Goal: Task Accomplishment & Management: Manage account settings

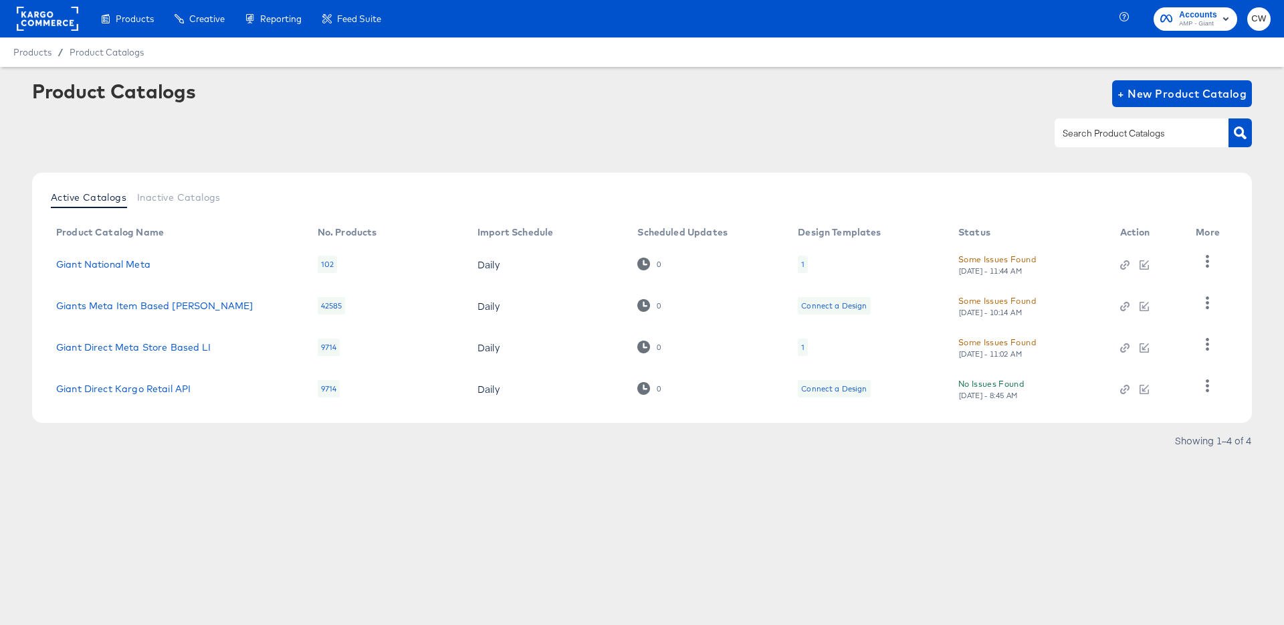
click at [1193, 15] on span "Accounts" at bounding box center [1198, 15] width 38 height 14
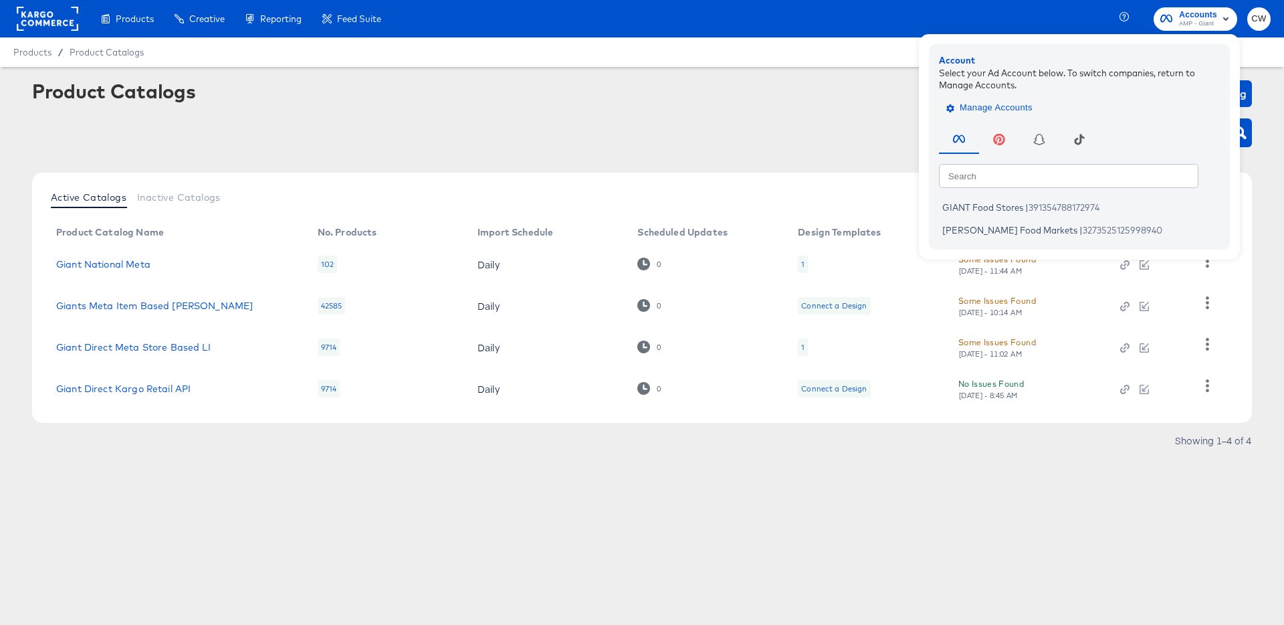
click at [973, 106] on span "Manage Accounts" at bounding box center [991, 107] width 84 height 15
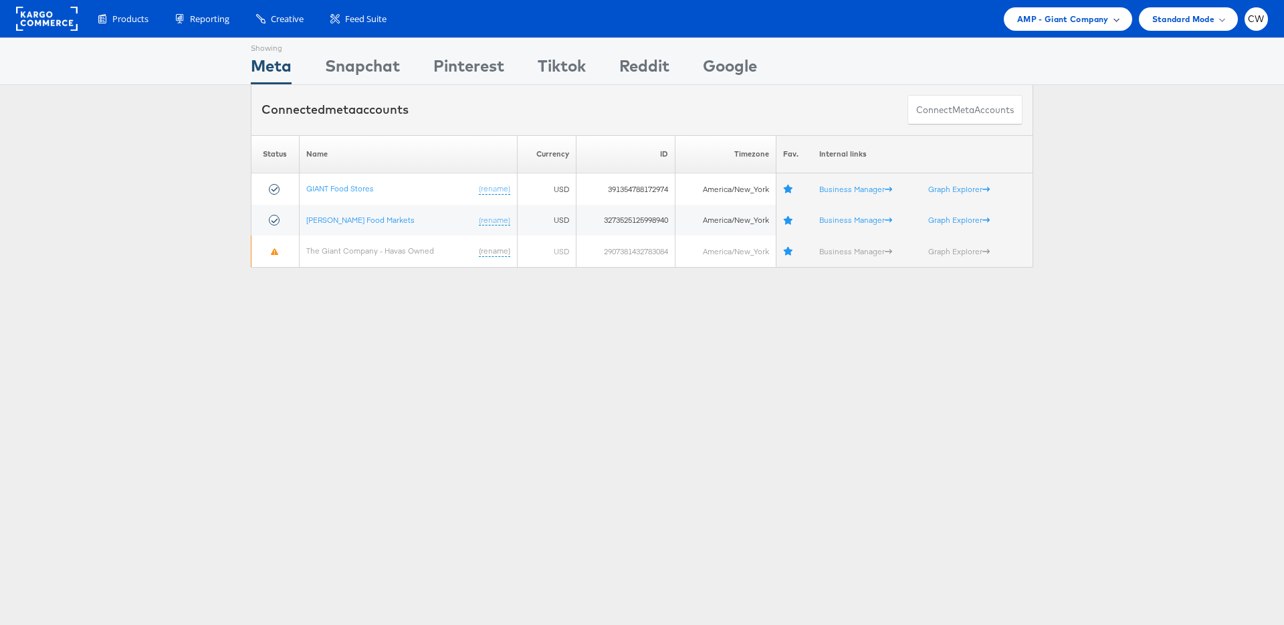
click at [1073, 15] on span "AMP - Giant Company" at bounding box center [1063, 19] width 92 height 14
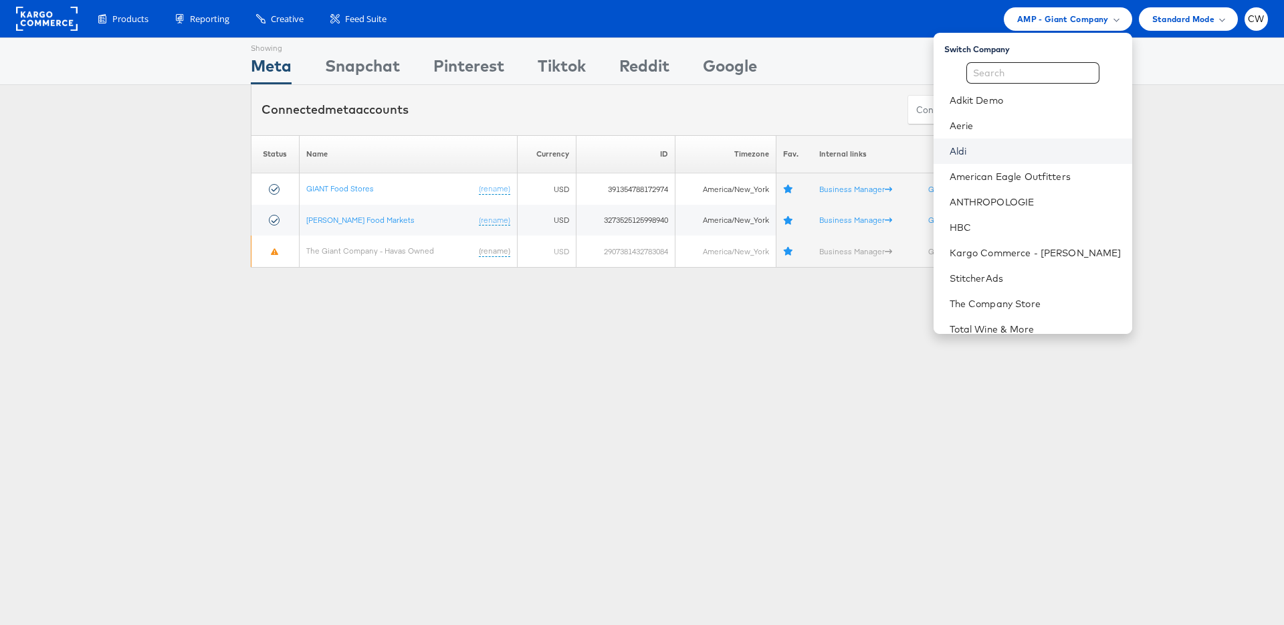
click at [990, 146] on link "Aldi" at bounding box center [1036, 150] width 172 height 13
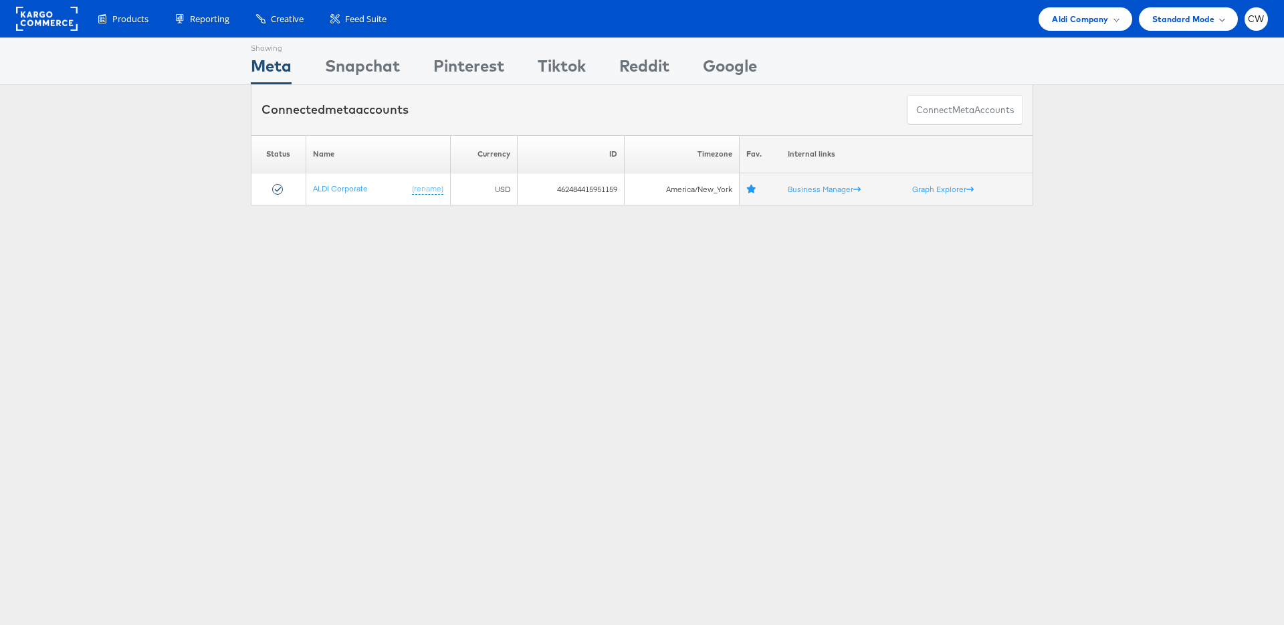
click at [502, 316] on div "Showing Meta Showing [GEOGRAPHIC_DATA] Showing Pinterest Showing Tiktok Showing…" at bounding box center [642, 371] width 1284 height 669
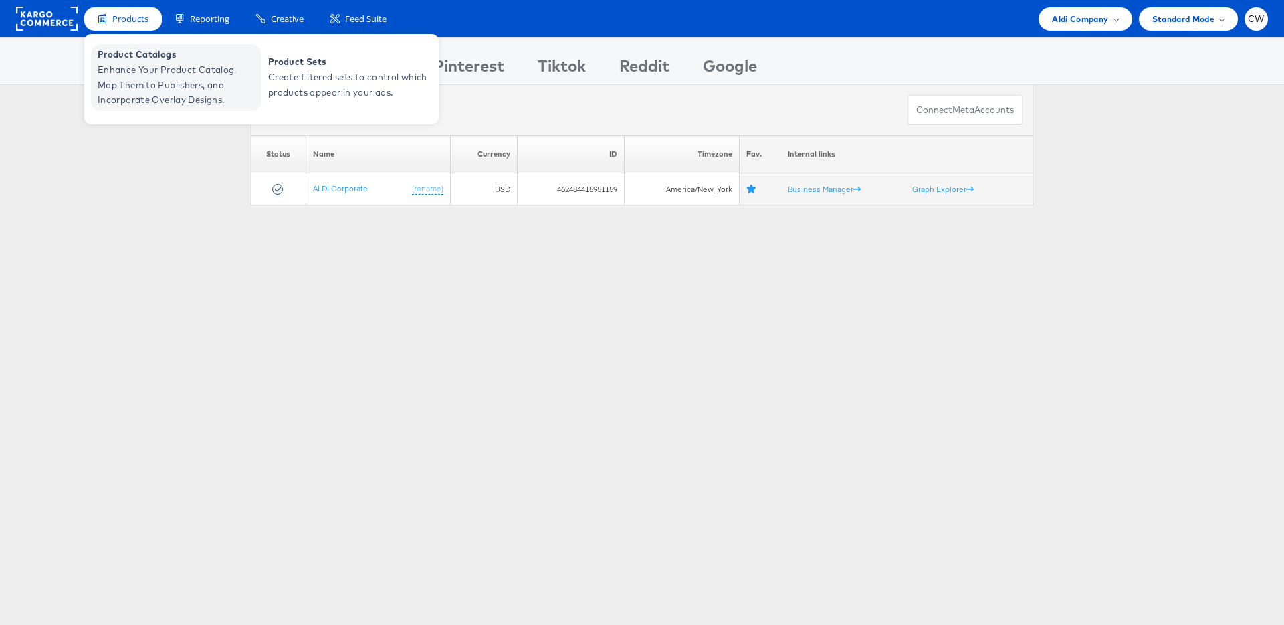
click at [146, 62] on span "Enhance Your Product Catalog, Map Them to Publishers, and Incorporate Overlay D…" at bounding box center [178, 84] width 160 height 45
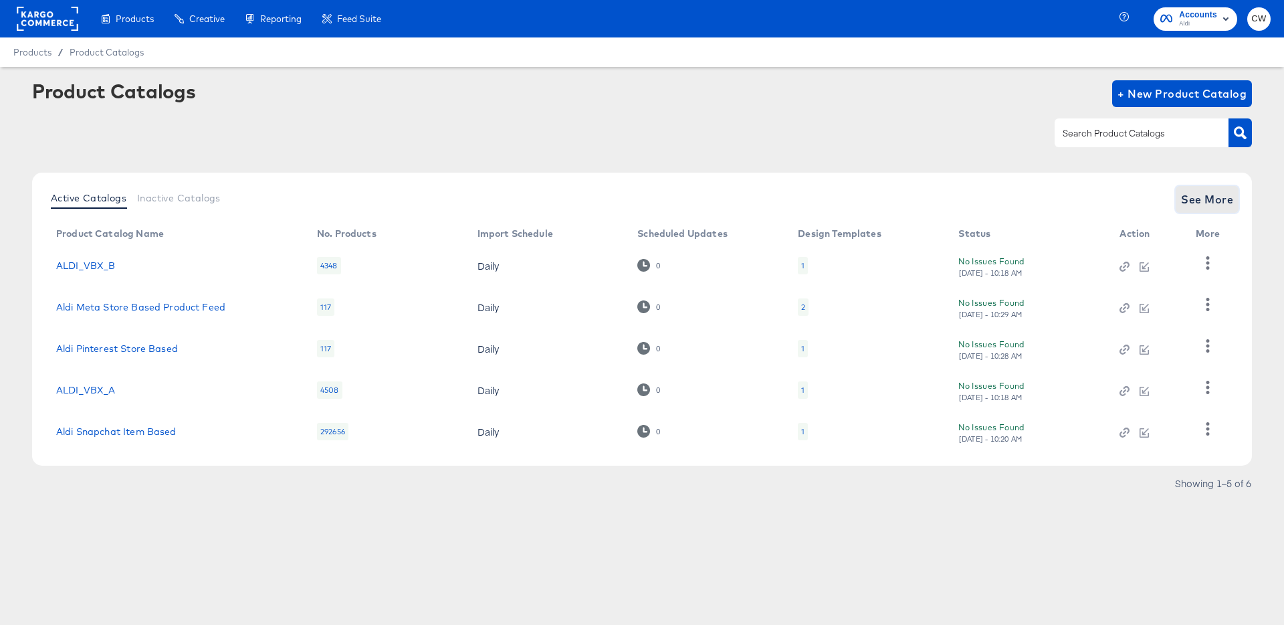
click at [1213, 201] on span "See More" at bounding box center [1207, 199] width 52 height 19
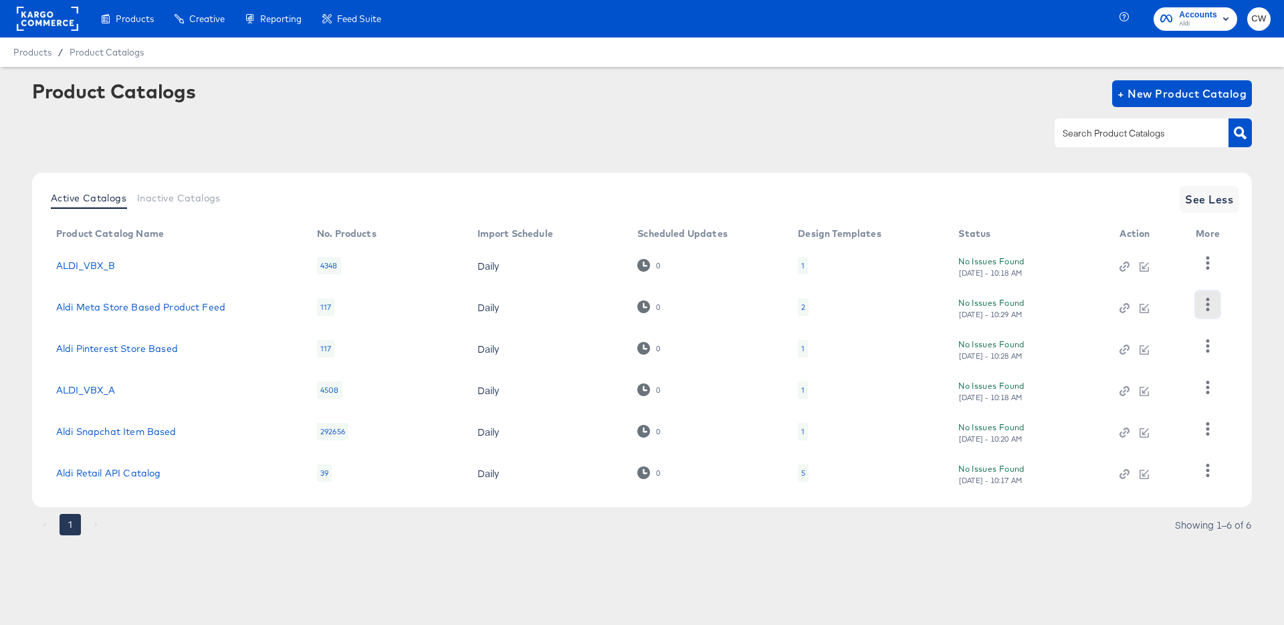
click at [1206, 305] on icon "button" at bounding box center [1207, 304] width 3 height 13
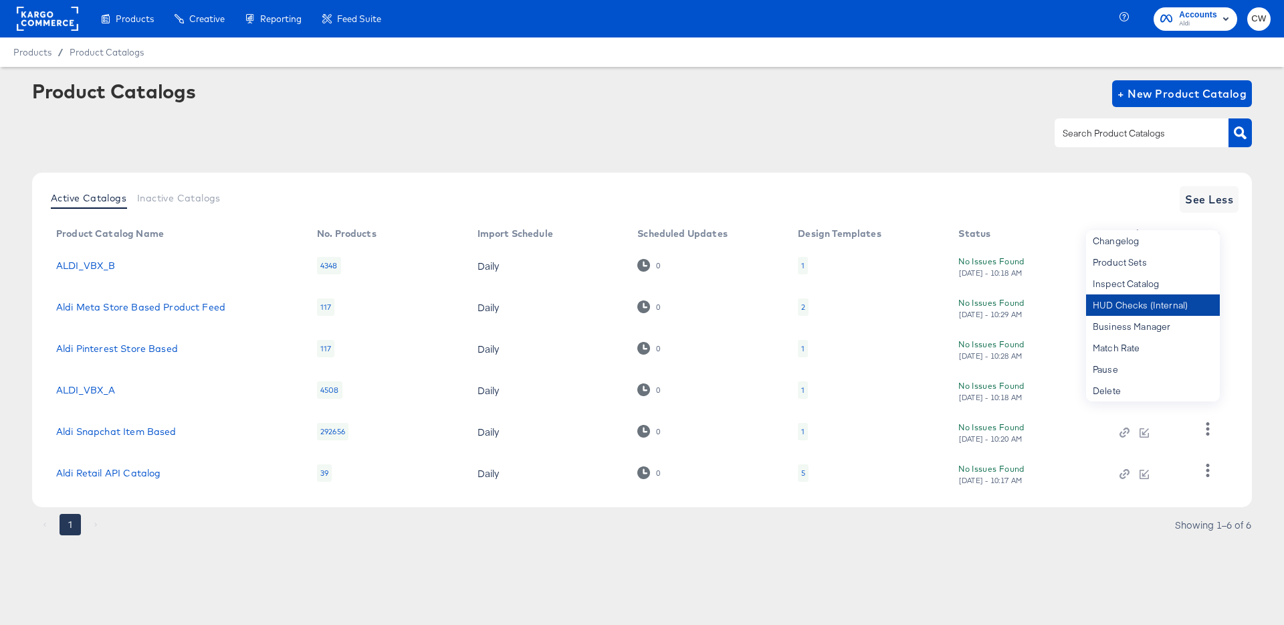
click at [1157, 309] on div "HUD Checks (Internal)" at bounding box center [1153, 304] width 134 height 21
